Goal: Transaction & Acquisition: Book appointment/travel/reservation

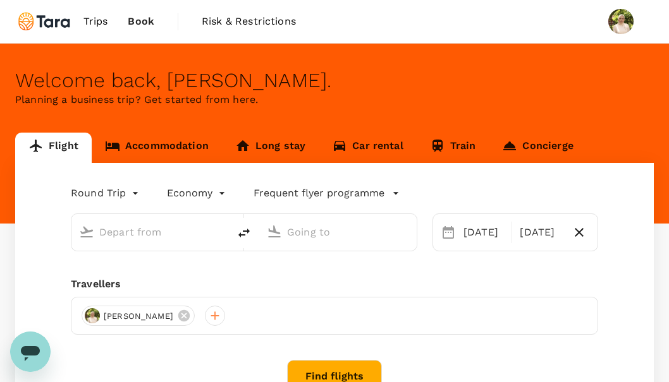
type input "Kuala Lumpur Intl ([GEOGRAPHIC_DATA])"
type input "Soekarno-Hatta Intl (CGK)"
type input "Kuala Lumpur Intl ([GEOGRAPHIC_DATA])"
type input "Soekarno-Hatta Intl (CGK)"
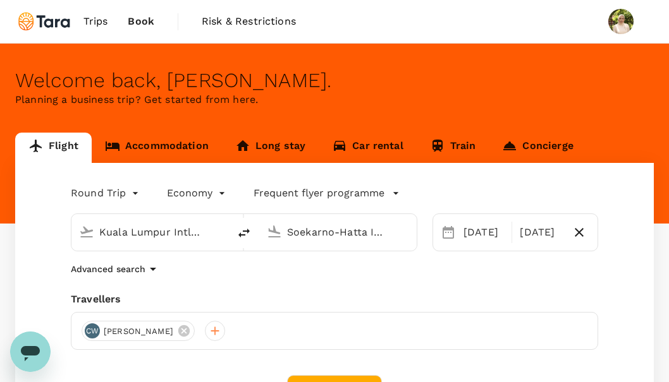
click at [109, 19] on link "Trips" at bounding box center [95, 21] width 45 height 43
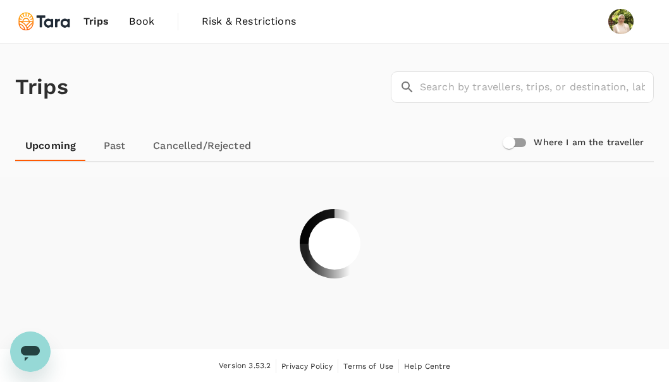
click at [135, 15] on span "Book" at bounding box center [141, 21] width 25 height 15
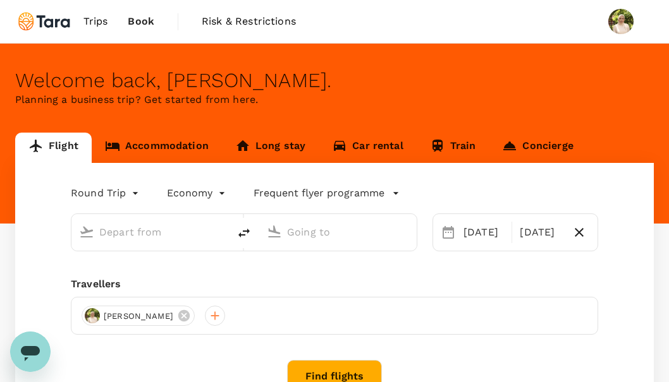
type input "Kuala Lumpur Intl ([GEOGRAPHIC_DATA])"
type input "Soekarno-Hatta Intl (CGK)"
click at [97, 16] on span "Trips" at bounding box center [95, 21] width 25 height 15
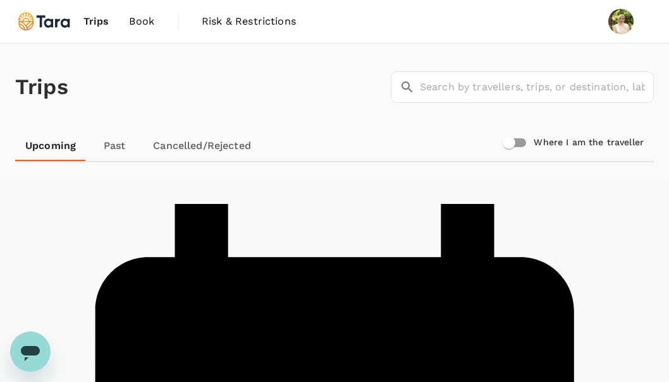
scroll to position [1, 0]
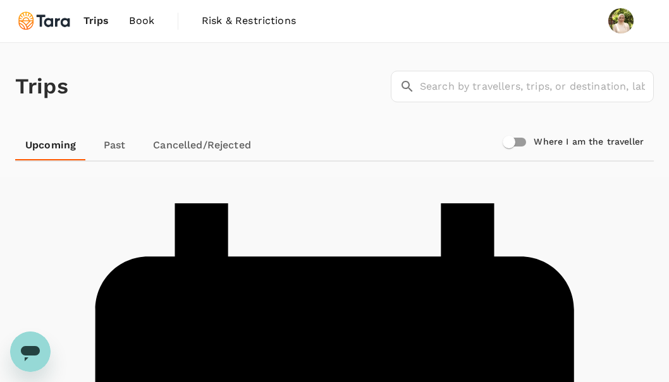
click at [107, 150] on link "Past" at bounding box center [114, 145] width 57 height 30
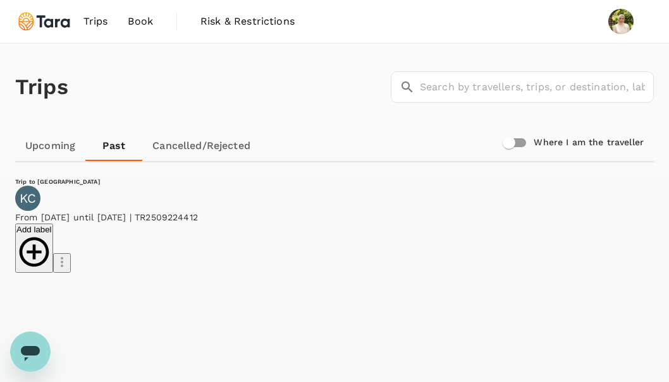
click at [190, 151] on link "Cancelled/Rejected" at bounding box center [201, 146] width 118 height 30
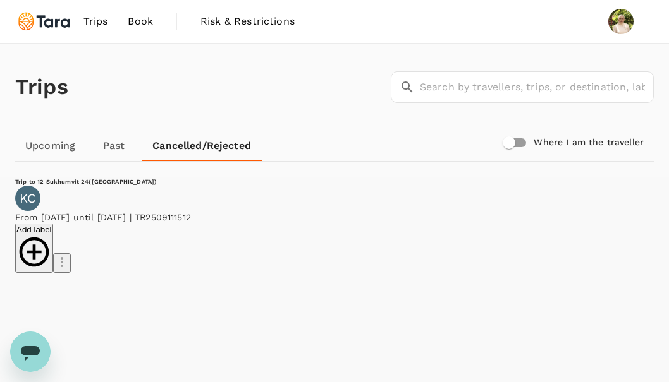
click at [49, 142] on link "Upcoming" at bounding box center [50, 146] width 70 height 30
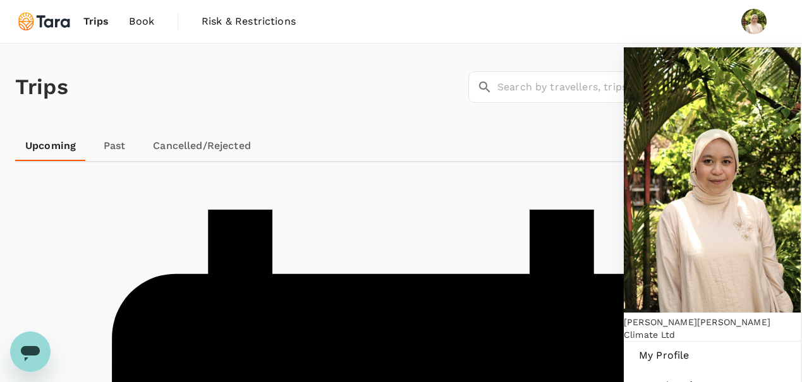
scroll to position [1, 0]
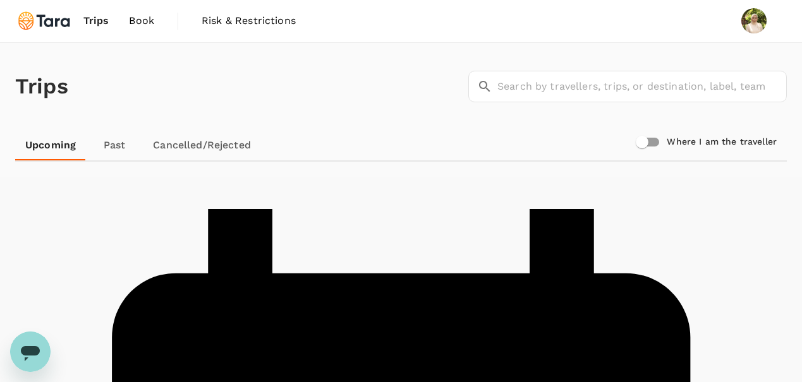
click at [561, 152] on div "Upcoming Past Cancelled/Rejected" at bounding box center [401, 145] width 772 height 30
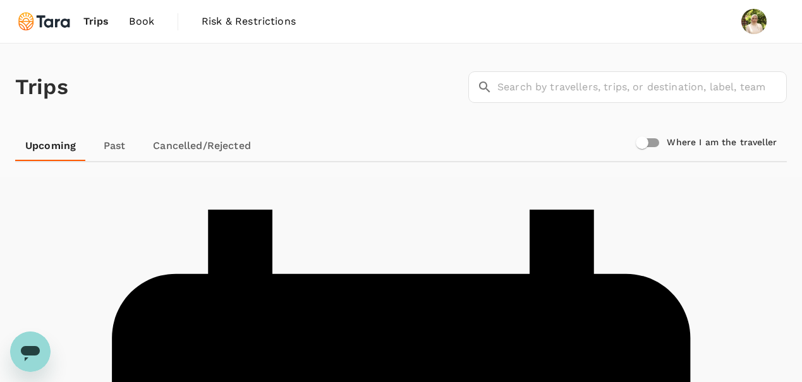
click at [125, 155] on link "Past" at bounding box center [114, 146] width 57 height 30
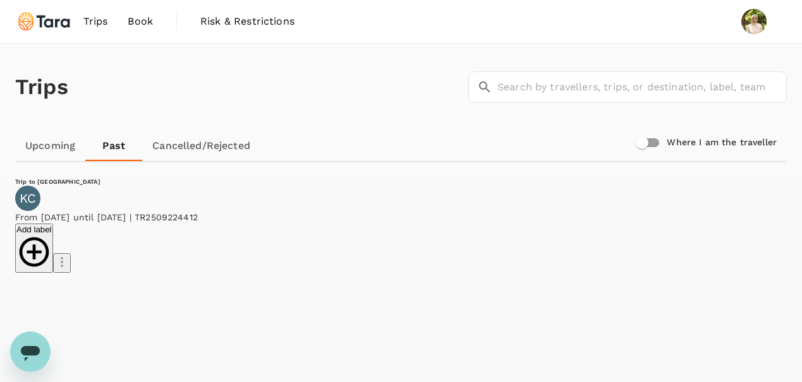
click at [145, 14] on span "Book" at bounding box center [140, 21] width 25 height 15
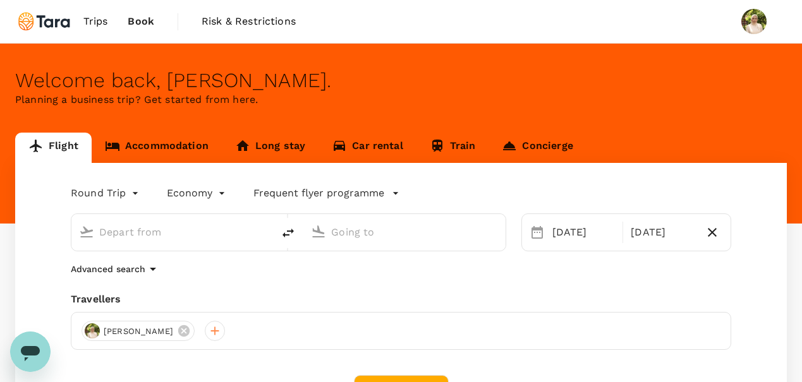
type input "Kuala Lumpur Intl ([GEOGRAPHIC_DATA])"
type input "Soekarno-Hatta Intl (CGK)"
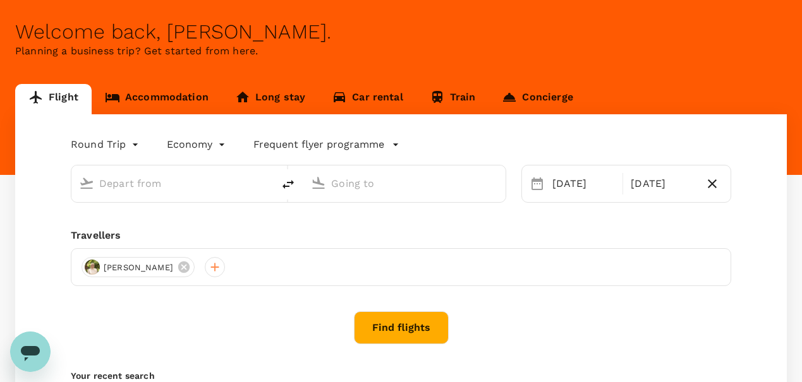
type input "Kuala Lumpur Intl ([GEOGRAPHIC_DATA])"
type input "Soekarno-Hatta Intl (CGK)"
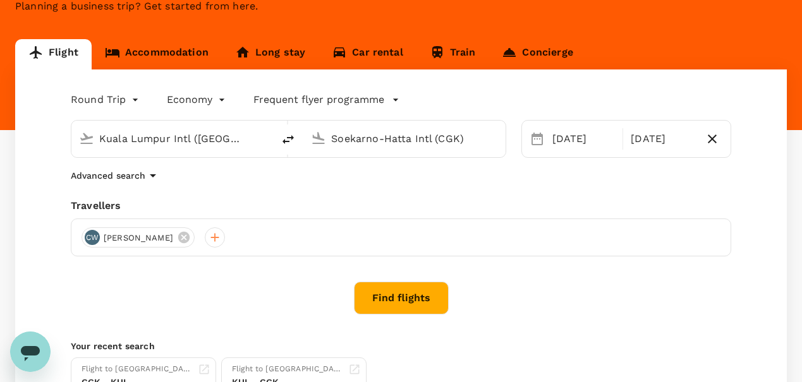
scroll to position [11, 0]
